Goal: Task Accomplishment & Management: Manage account settings

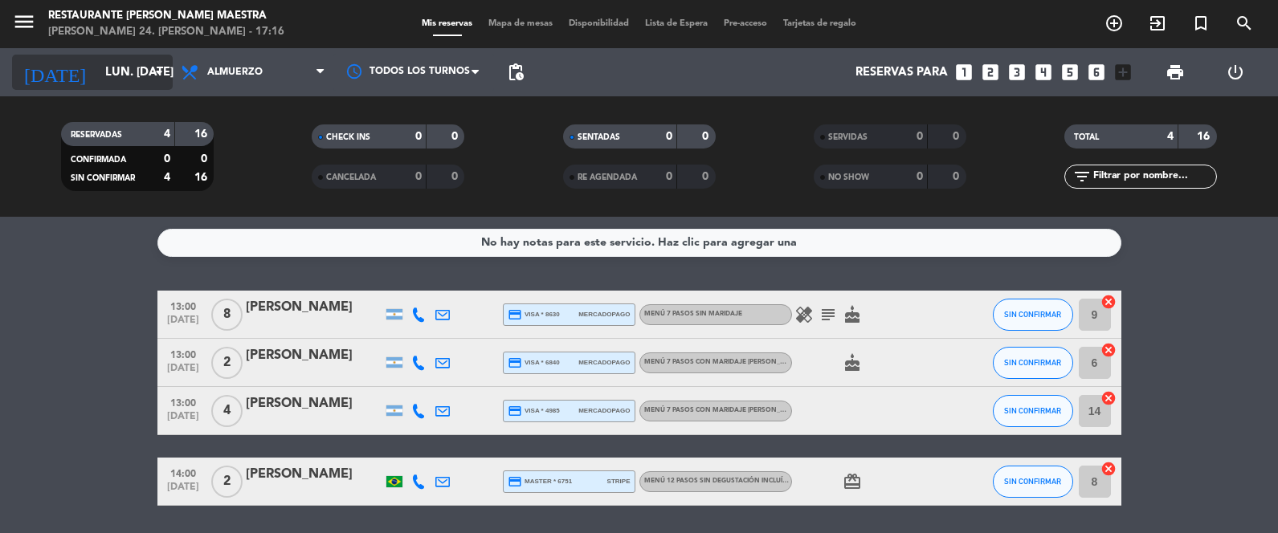
click at [154, 50] on div "[DATE] lun. [DATE] arrow_drop_down" at bounding box center [92, 72] width 161 height 48
click at [162, 69] on icon "arrow_drop_down" at bounding box center [158, 72] width 19 height 19
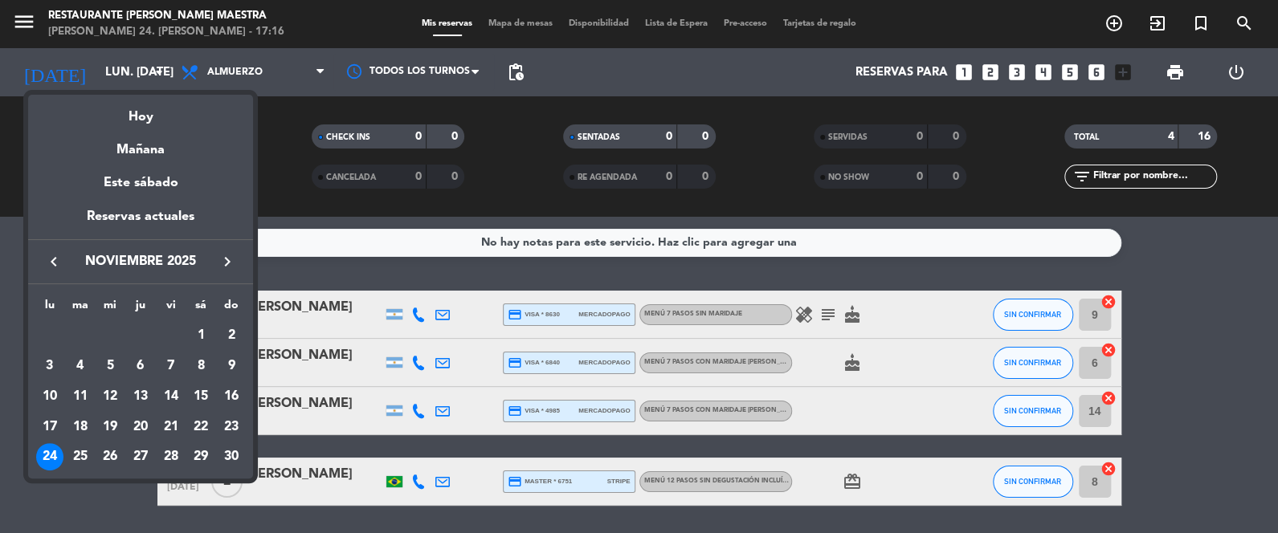
click at [287, 164] on div at bounding box center [639, 266] width 1278 height 533
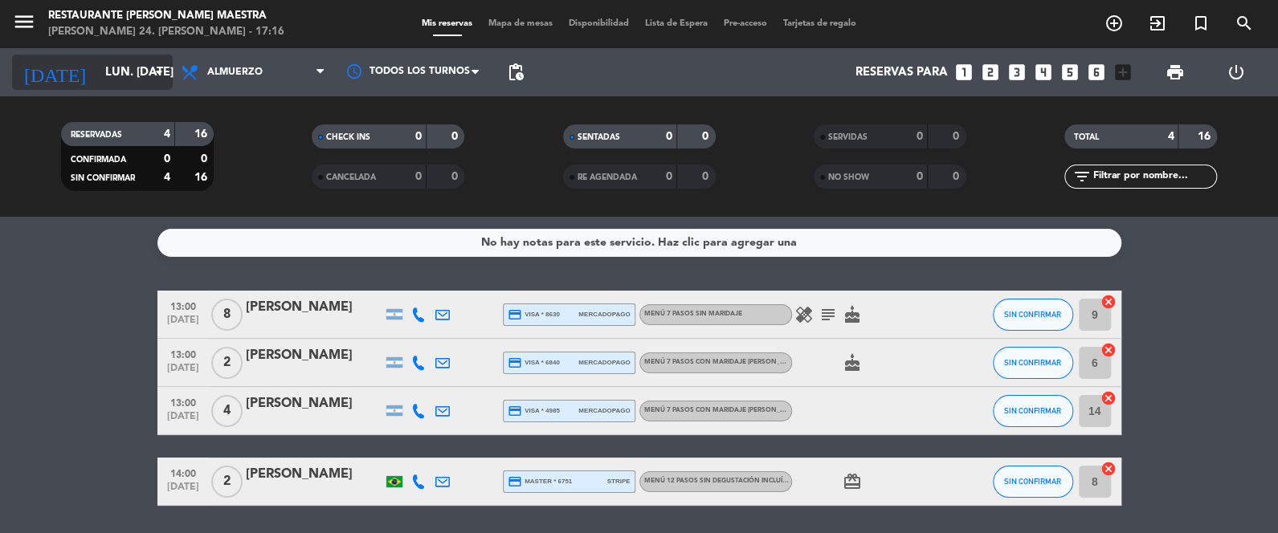
click at [156, 74] on icon "arrow_drop_down" at bounding box center [158, 72] width 19 height 19
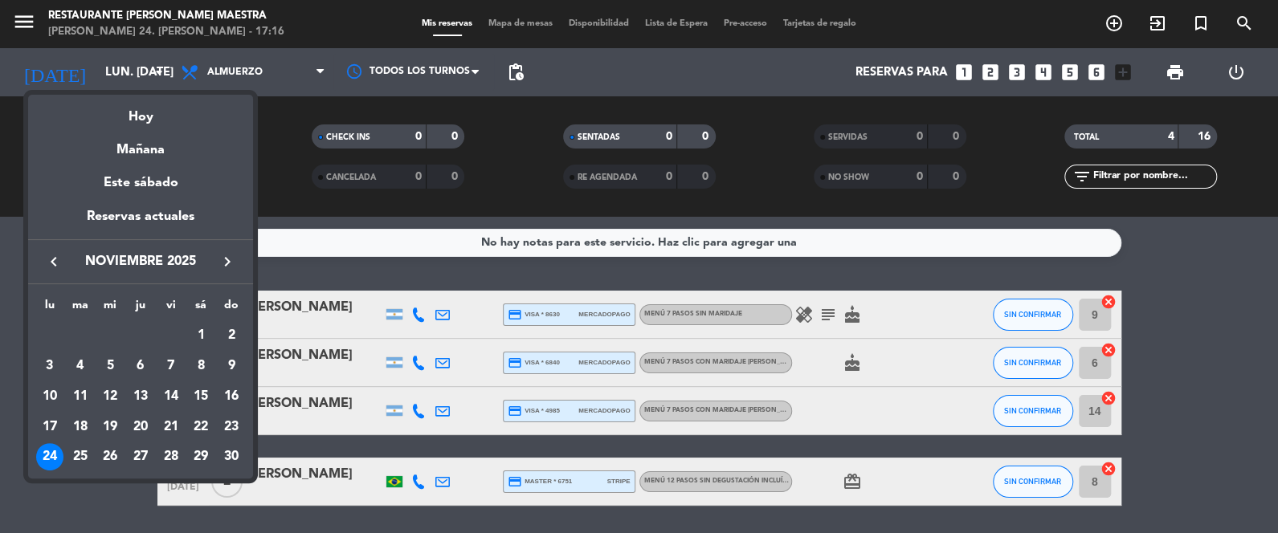
click at [149, 163] on div "Este sábado" at bounding box center [140, 183] width 225 height 45
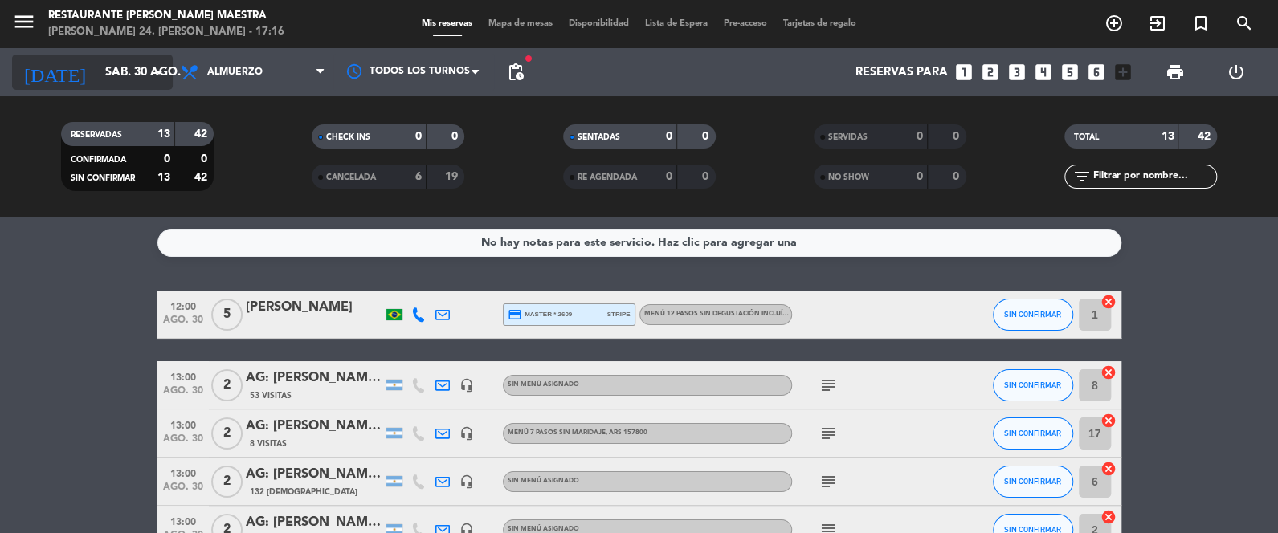
click at [112, 55] on div "[DATE] sáb. 30 ago. arrow_drop_down" at bounding box center [92, 72] width 161 height 35
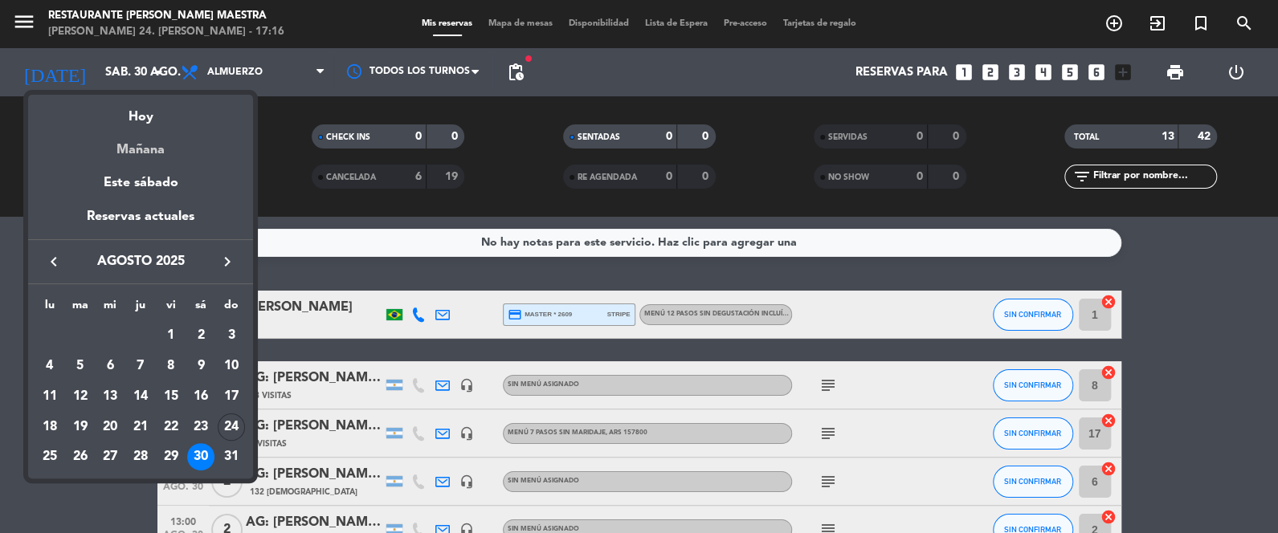
click at [140, 146] on div "Mañana" at bounding box center [140, 144] width 225 height 33
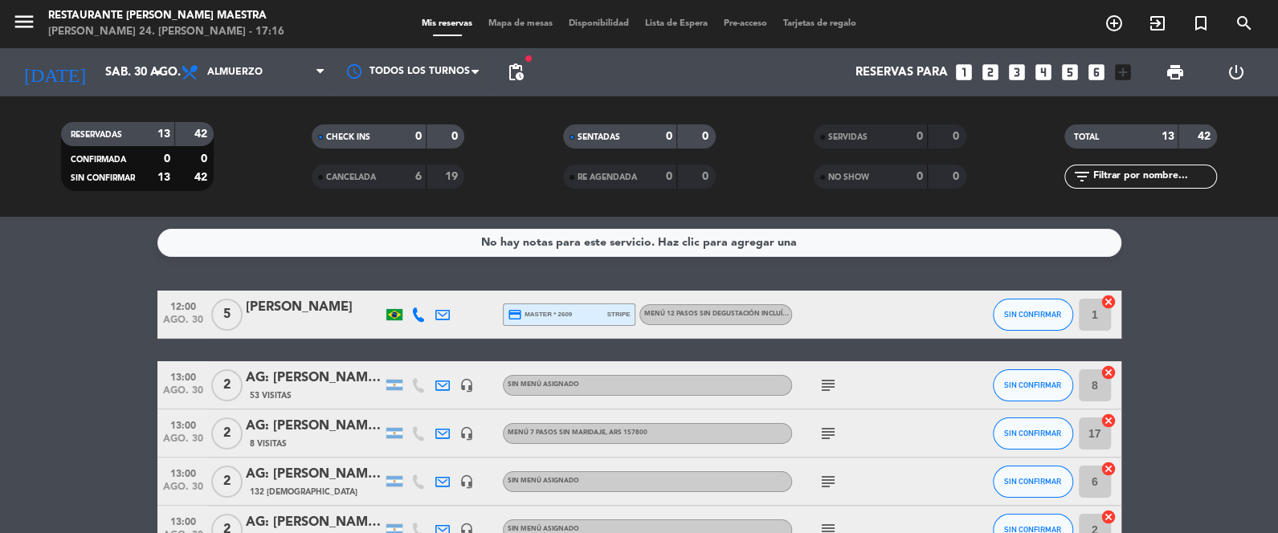
type input "lun. 25 ago."
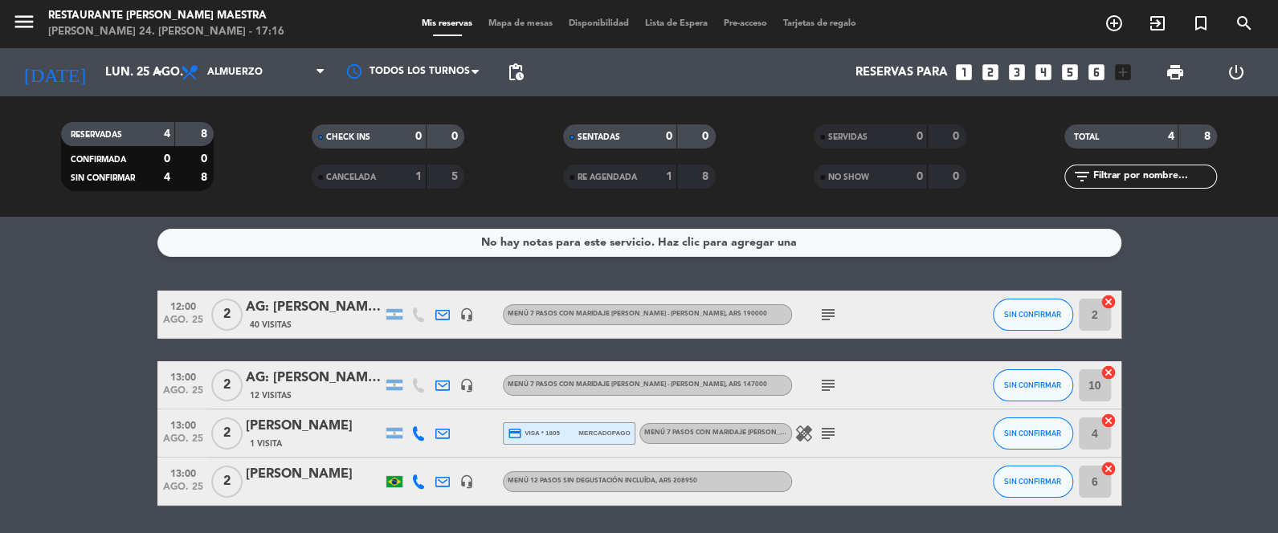
click at [520, 79] on span "pending_actions" at bounding box center [515, 72] width 19 height 19
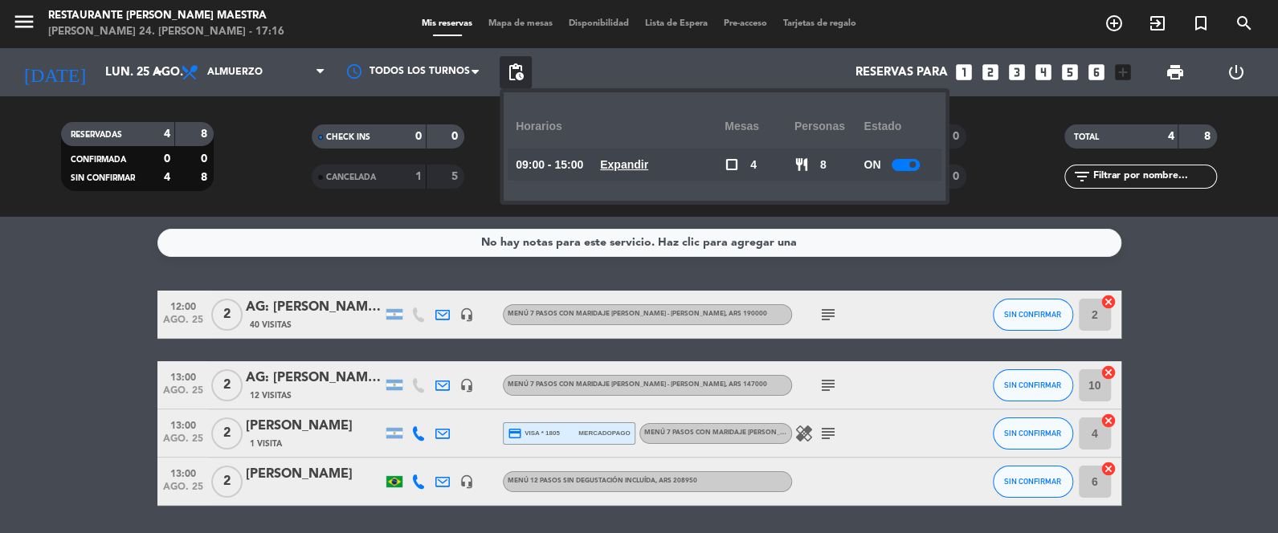
click at [911, 163] on span at bounding box center [912, 164] width 6 height 6
